Goal: Information Seeking & Learning: Learn about a topic

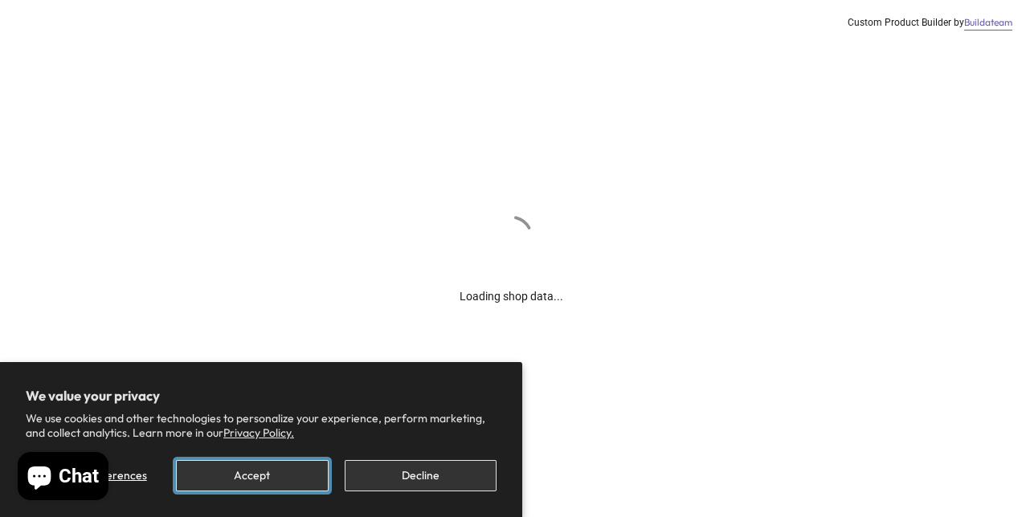
click at [288, 472] on button "Accept" at bounding box center [252, 475] width 152 height 31
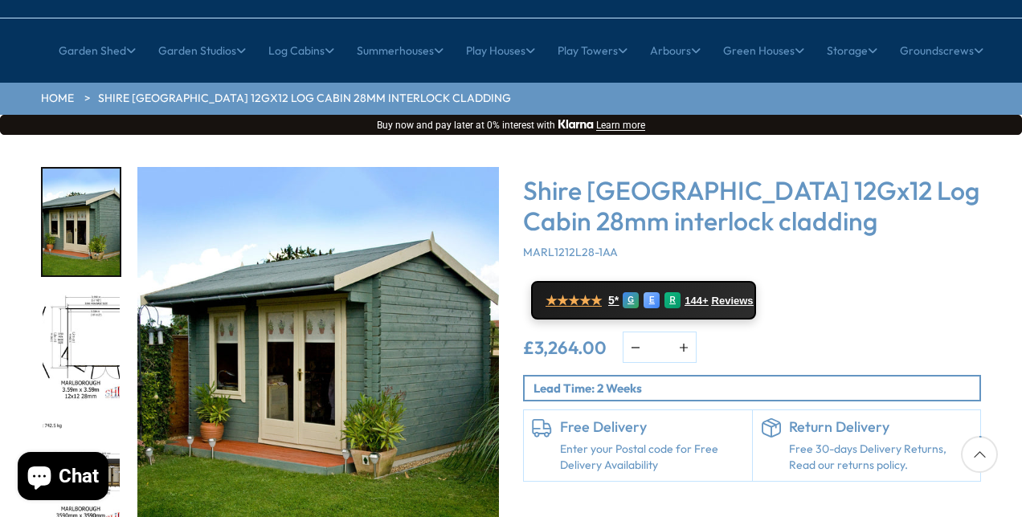
scroll to position [161, 0]
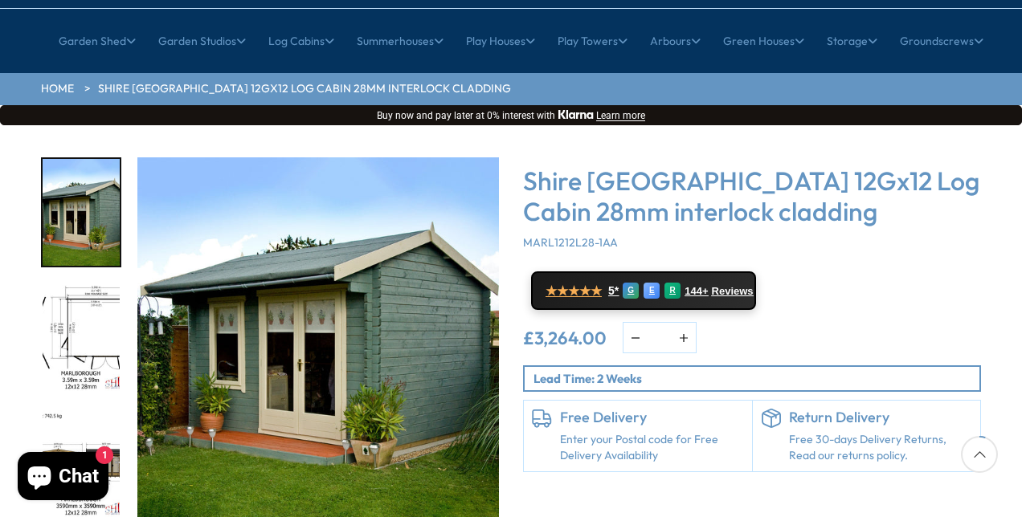
click at [434, 318] on img "1 / 18" at bounding box center [318, 338] width 362 height 362
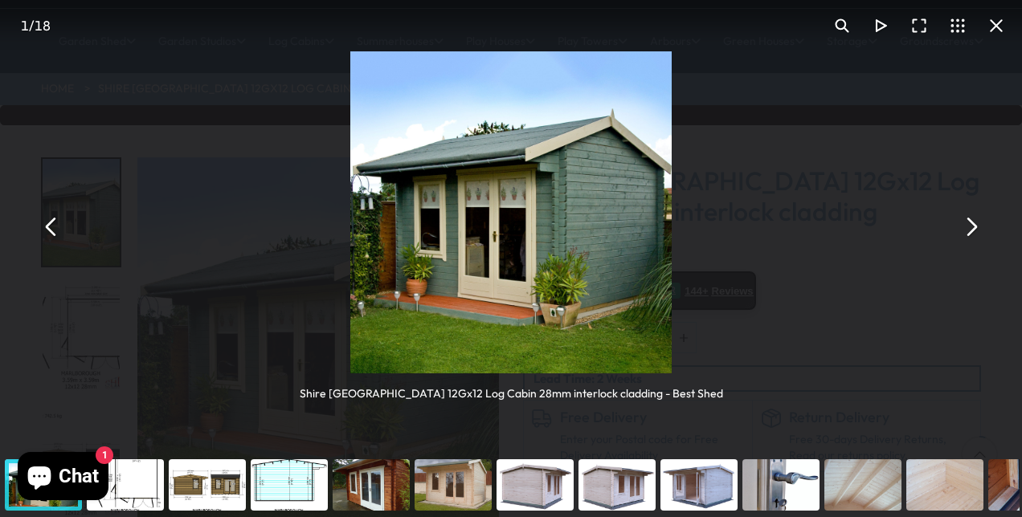
click at [974, 238] on button "You can close this modal content with the ESC key" at bounding box center [970, 226] width 39 height 39
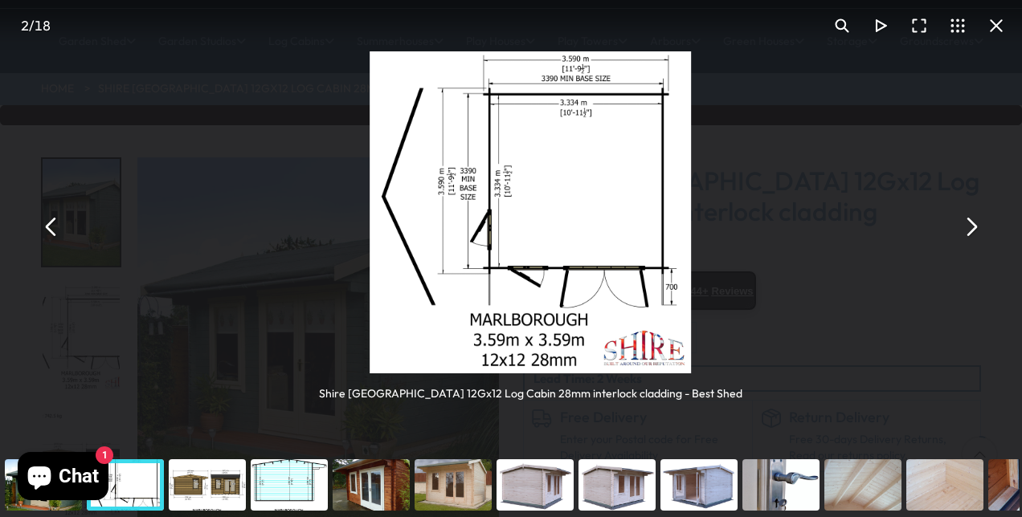
click at [974, 238] on button "You can close this modal content with the ESC key" at bounding box center [970, 226] width 39 height 39
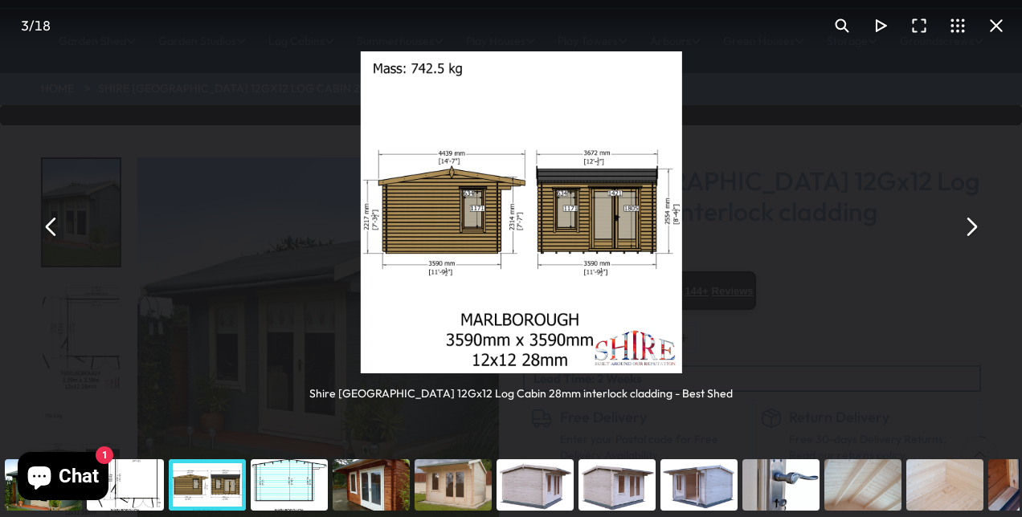
click at [974, 238] on button "You can close this modal content with the ESC key" at bounding box center [970, 226] width 39 height 39
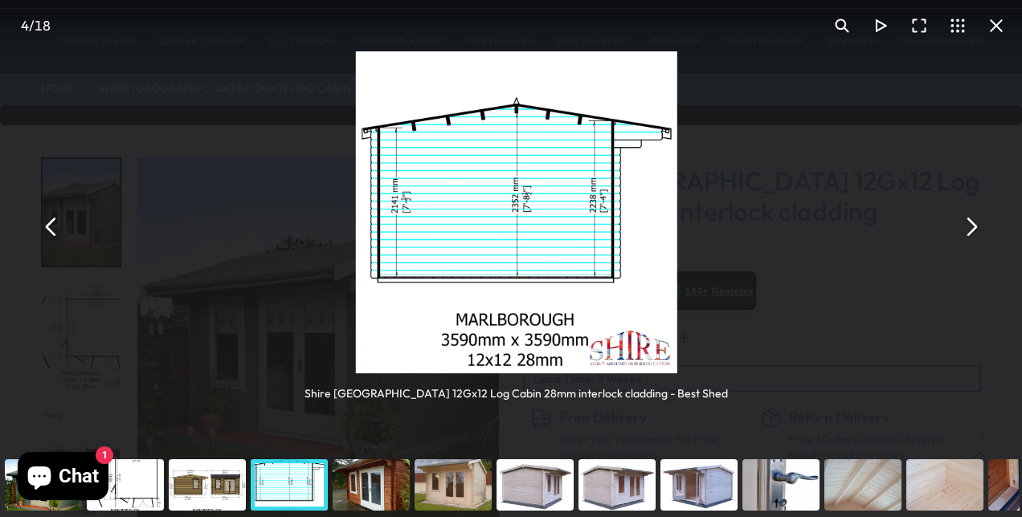
click at [974, 238] on button "You can close this modal content with the ESC key" at bounding box center [970, 226] width 39 height 39
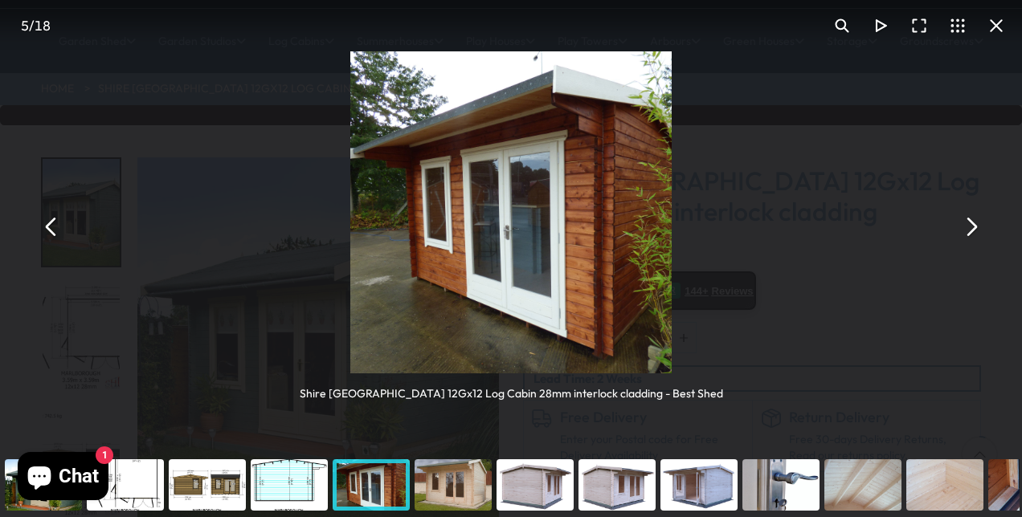
click at [974, 238] on button "You can close this modal content with the ESC key" at bounding box center [970, 226] width 39 height 39
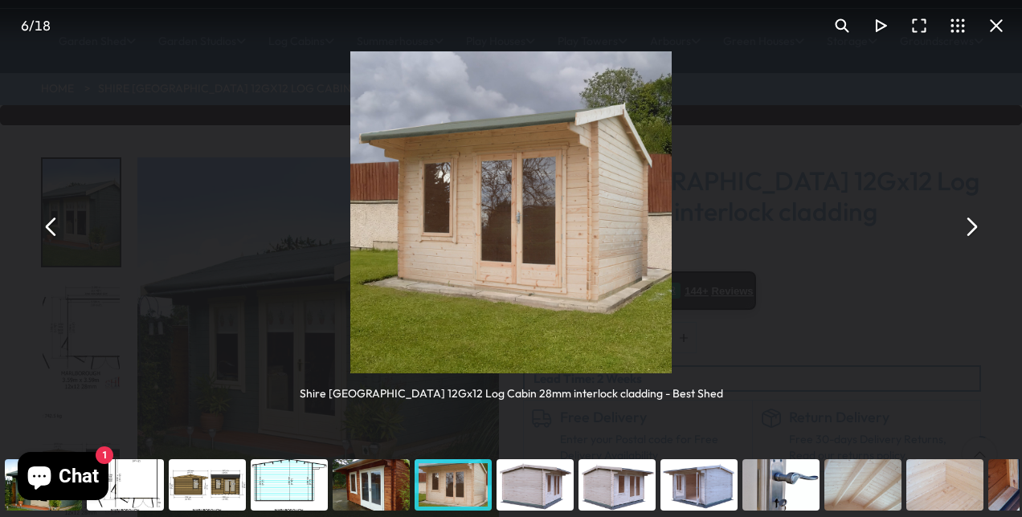
click at [974, 238] on button "You can close this modal content with the ESC key" at bounding box center [970, 226] width 39 height 39
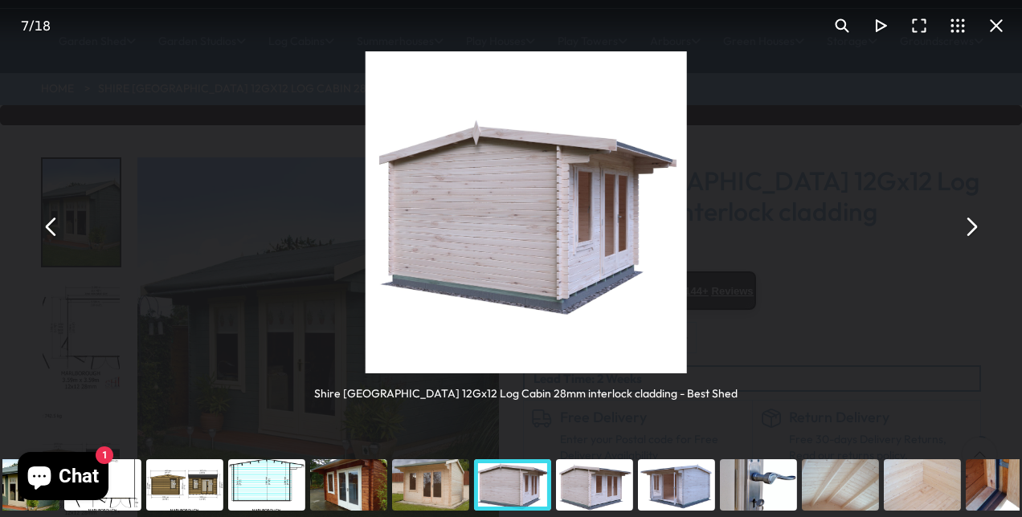
click at [974, 238] on button "You can close this modal content with the ESC key" at bounding box center [970, 226] width 39 height 39
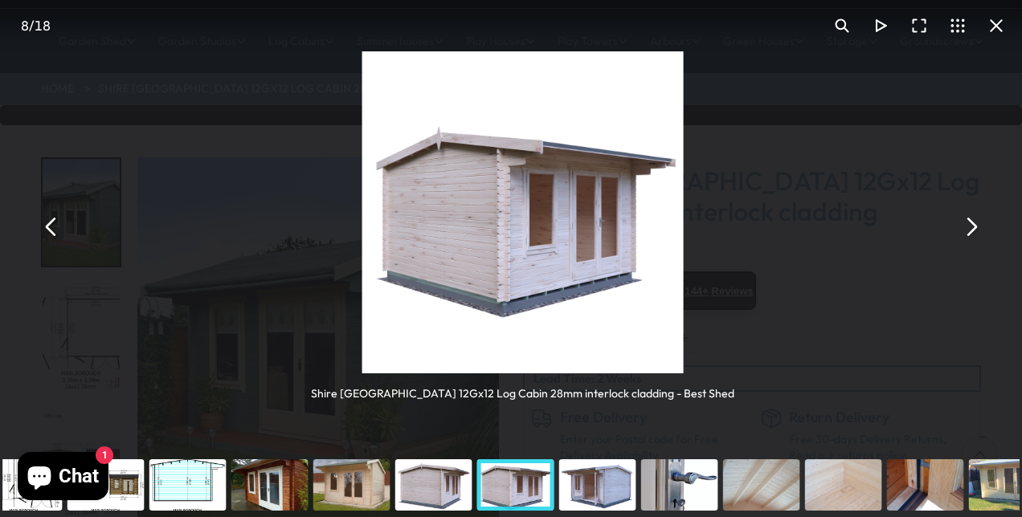
click at [974, 238] on button "You can close this modal content with the ESC key" at bounding box center [970, 226] width 39 height 39
